Goal: Task Accomplishment & Management: Manage account settings

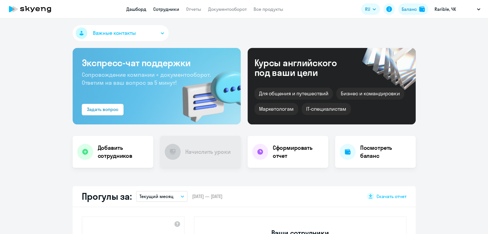
click at [158, 11] on link "Сотрудники" at bounding box center [166, 9] width 26 height 6
select select "30"
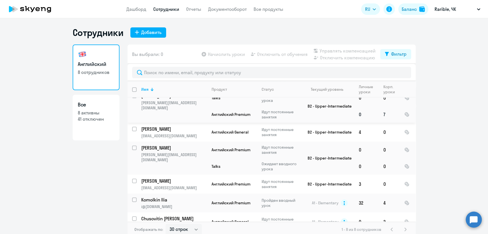
scroll to position [55, 0]
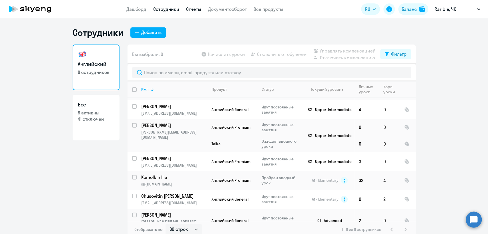
click at [190, 10] on link "Отчеты" at bounding box center [193, 9] width 15 height 6
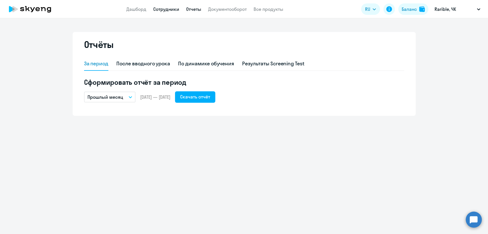
click at [174, 7] on link "Сотрудники" at bounding box center [166, 9] width 26 height 6
select select "30"
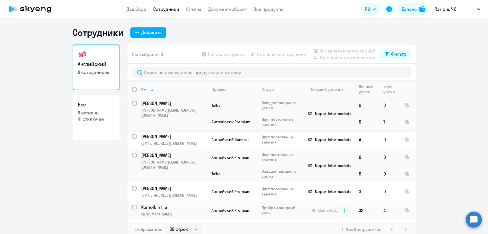
scroll to position [55, 0]
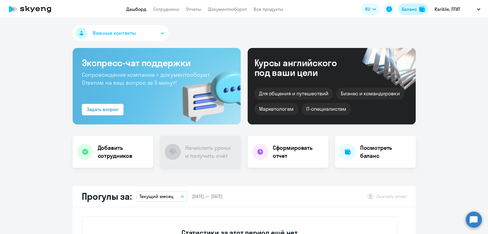
click at [412, 6] on div "Баланс" at bounding box center [409, 9] width 15 height 7
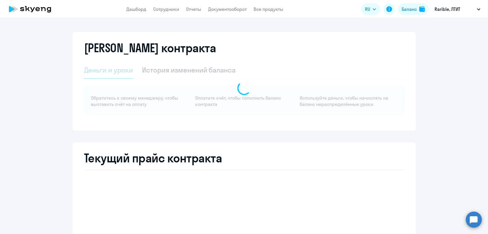
select select "english_adult_not_native_speaker"
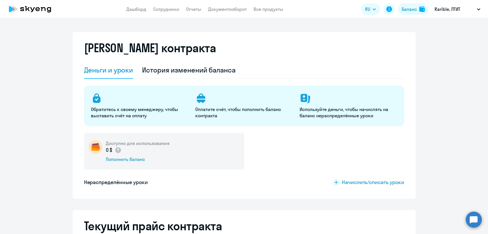
click at [473, 214] on circle at bounding box center [474, 220] width 16 height 16
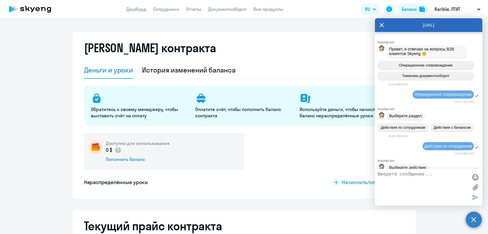
scroll to position [4491, 0]
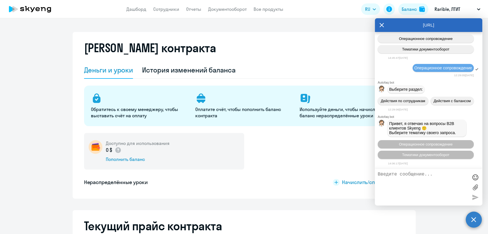
click at [233, 154] on div "Доступно для использования 0 $ Пополнить баланс" at bounding box center [164, 151] width 160 height 37
